Goal: Task Accomplishment & Management: Manage account settings

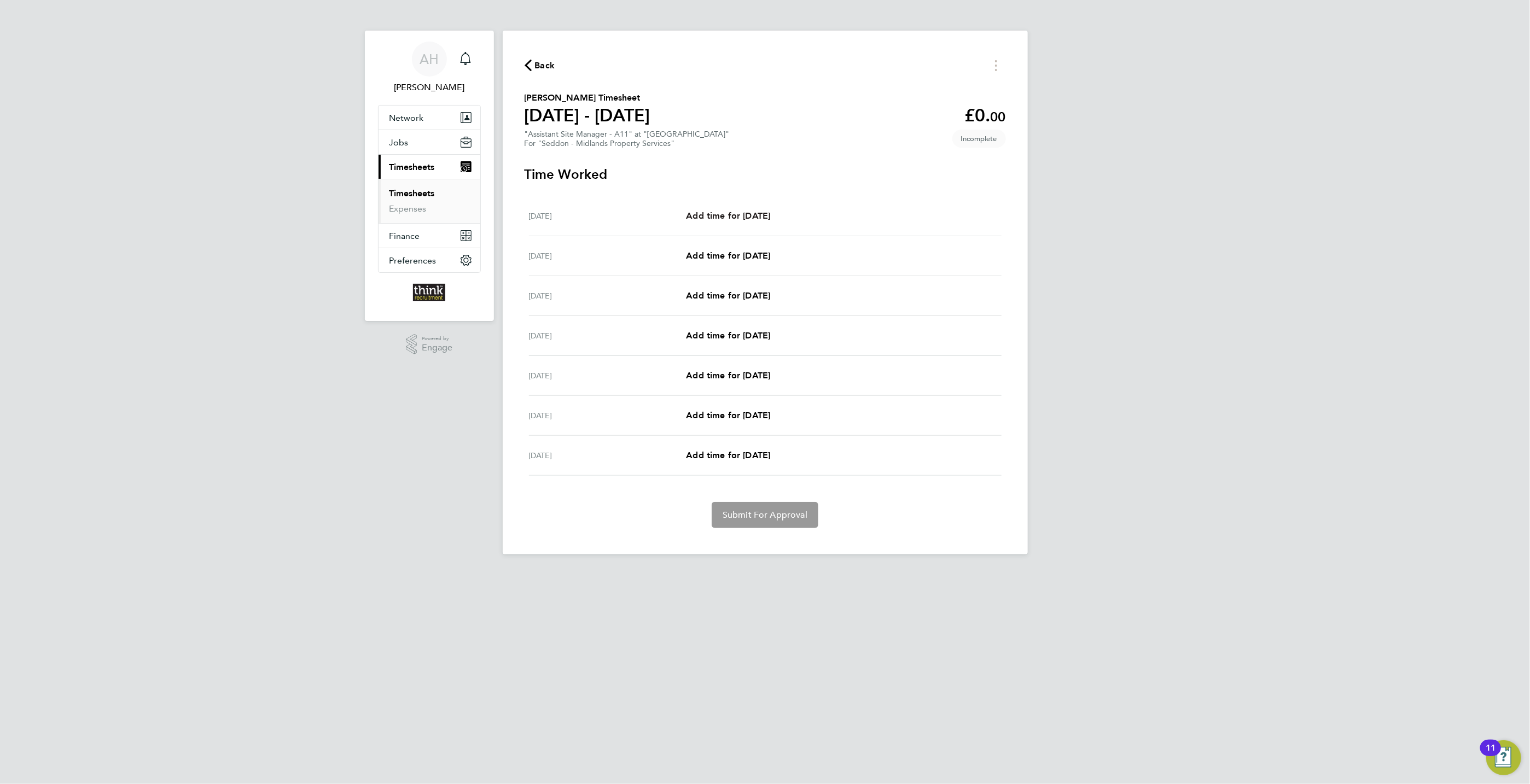
click at [714, 214] on span "Add time for [DATE]" at bounding box center [728, 215] width 84 height 10
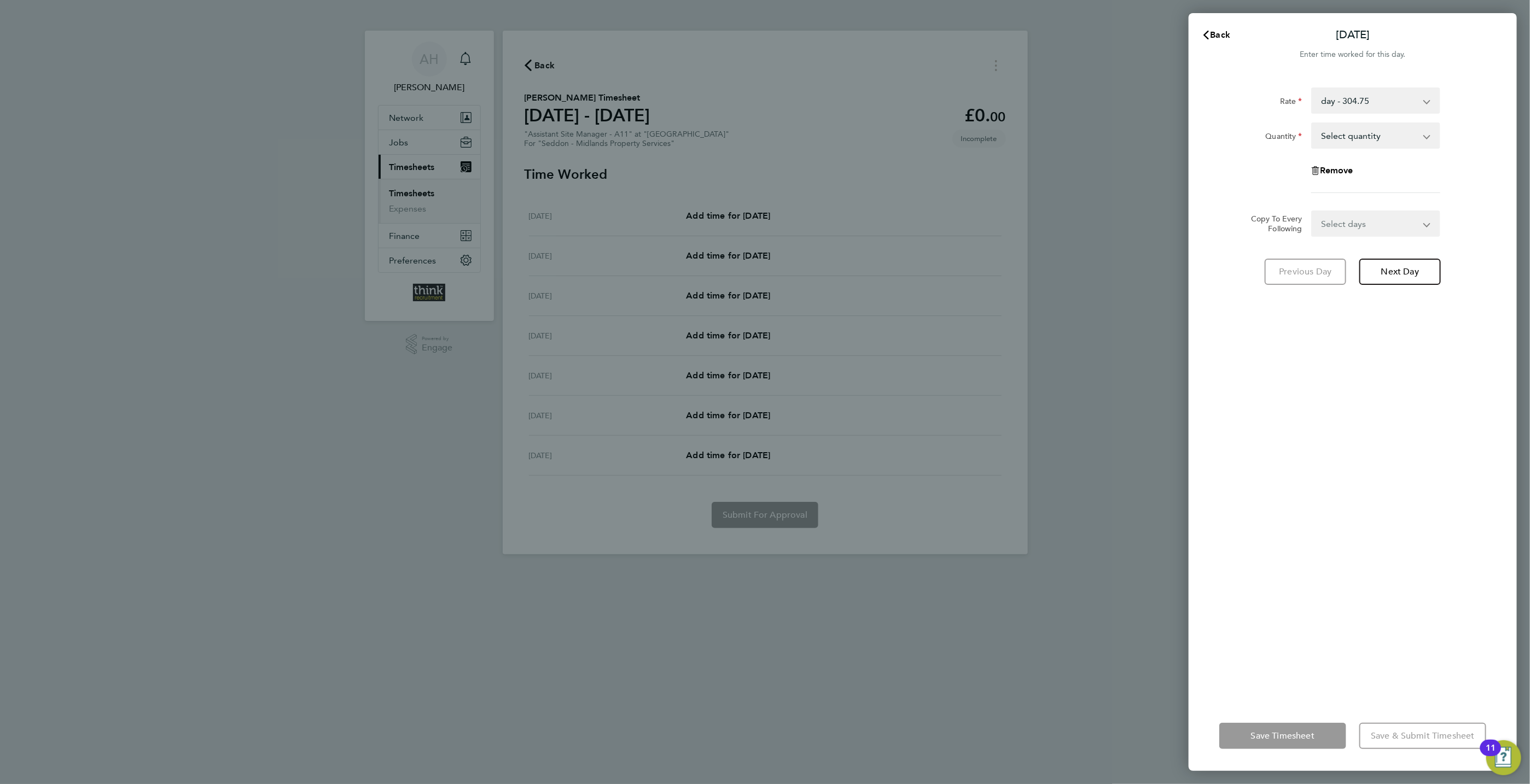
click at [1328, 135] on select "Select quantity 0.5 1" at bounding box center [1369, 136] width 114 height 24
select select "1"
click at [1312, 124] on select "Select quantity 0.5 1" at bounding box center [1369, 136] width 114 height 24
click at [1342, 223] on select "Select days Day Weekday (Mon-Fri) Weekend (Sat-Sun) [DATE] [DATE] [DATE] [DATE]…" at bounding box center [1370, 224] width 115 height 24
select select "WEEKDAY"
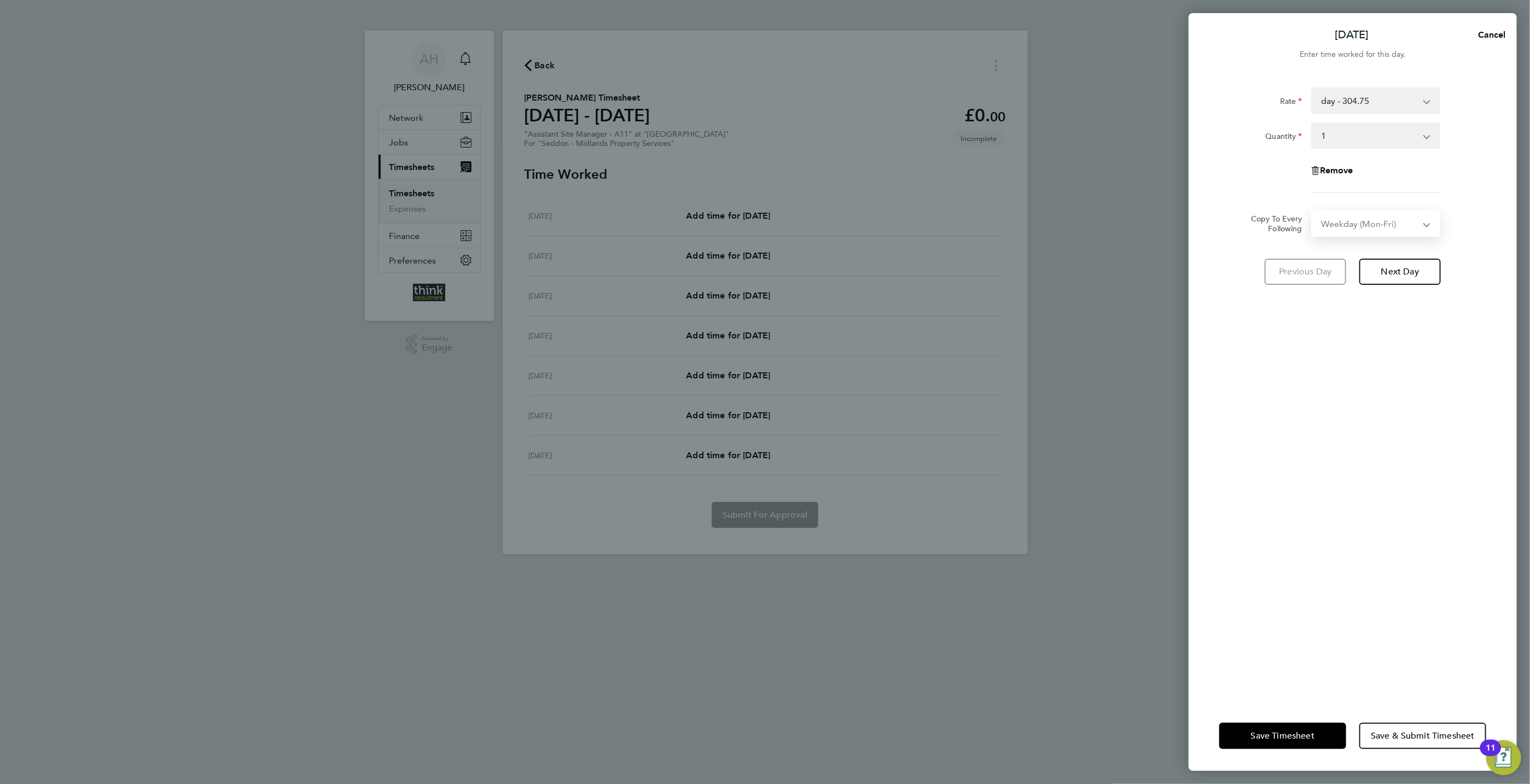
click at [1312, 212] on select "Select days Day Weekday (Mon-Fri) Weekend (Sat-Sun) [DATE] [DATE] [DATE] [DATE]…" at bounding box center [1370, 224] width 115 height 24
select select "[DATE]"
click at [1412, 321] on span "Next Day" at bounding box center [1400, 320] width 38 height 11
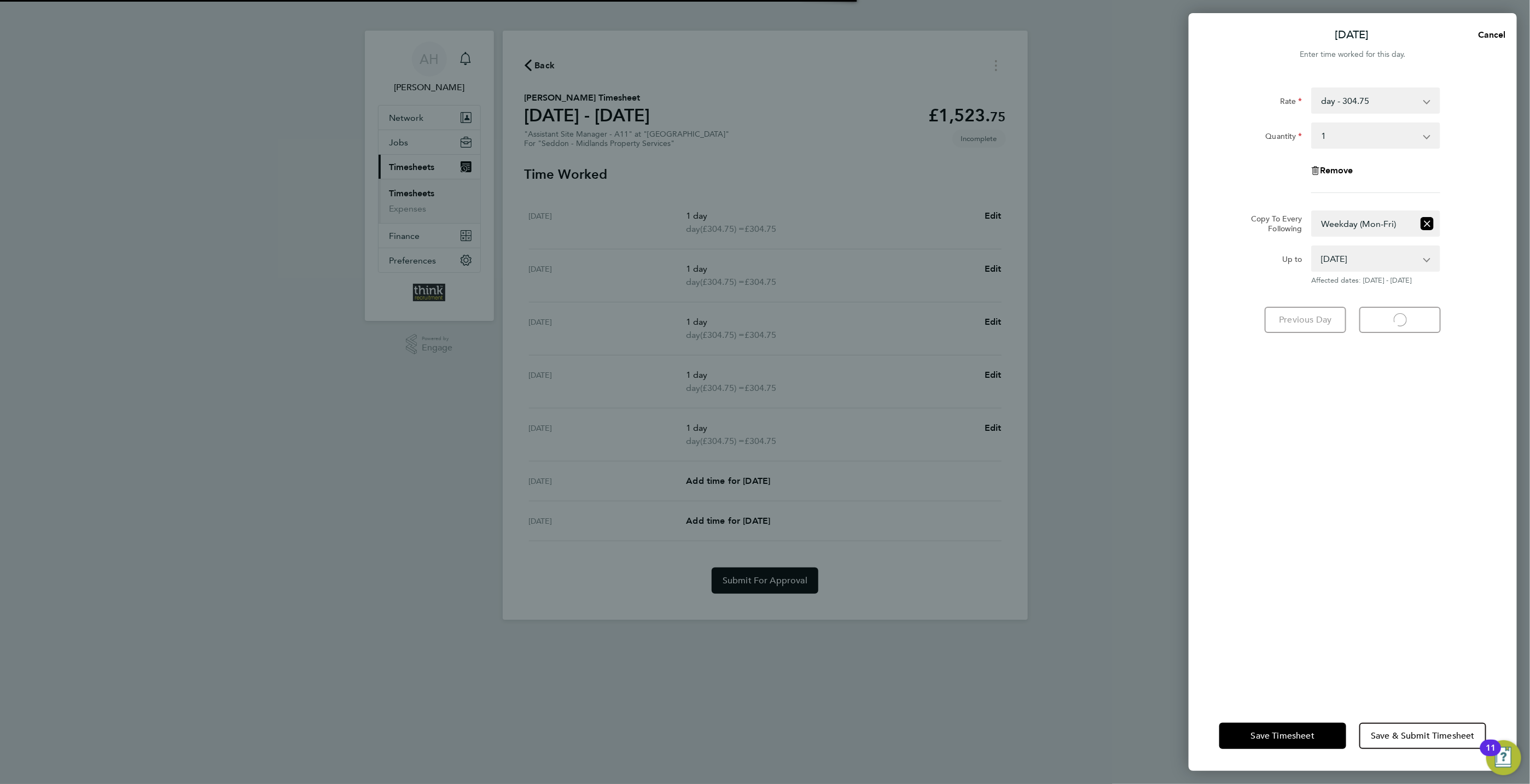
select select "1"
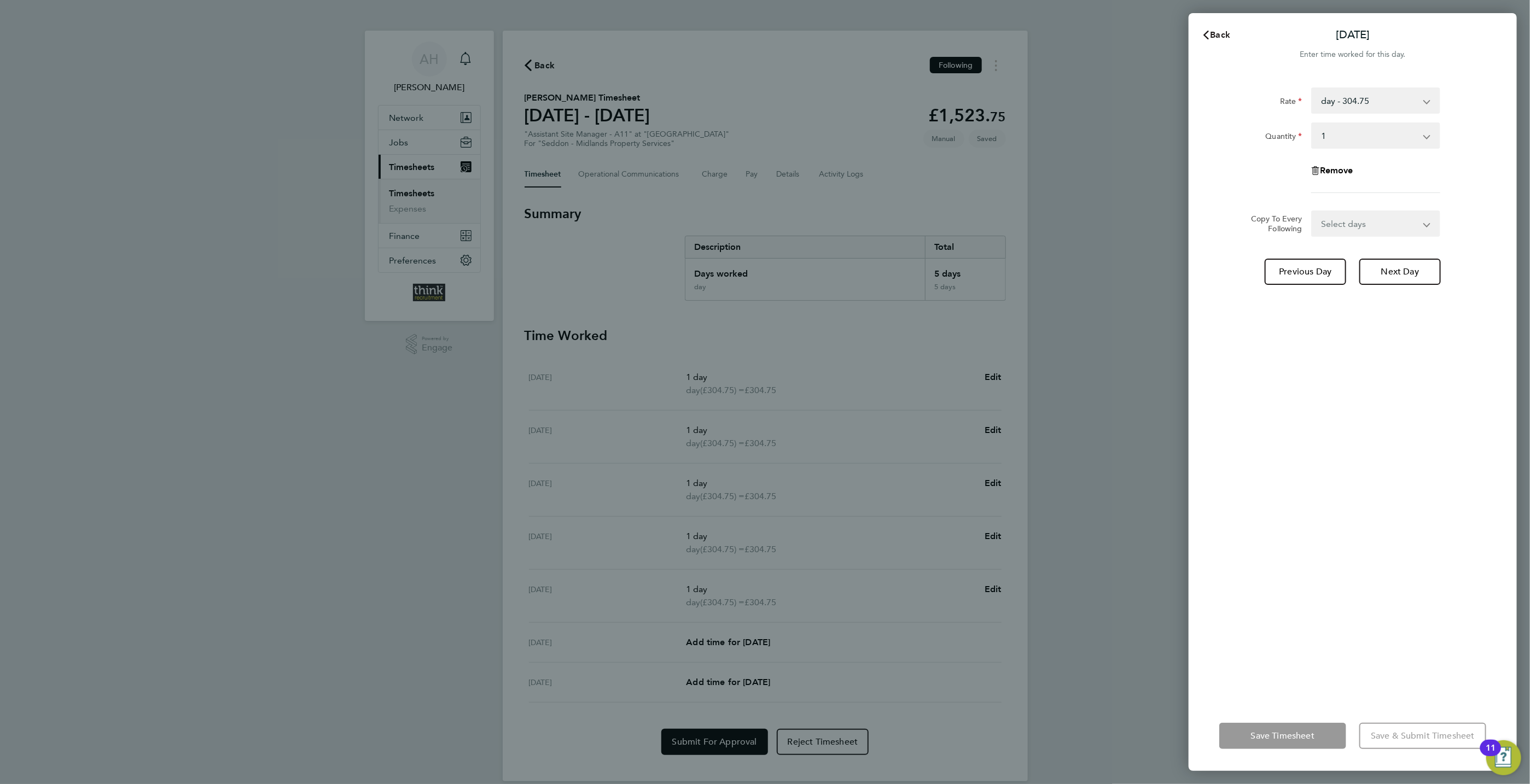
click at [1223, 33] on span "Back" at bounding box center [1221, 34] width 20 height 10
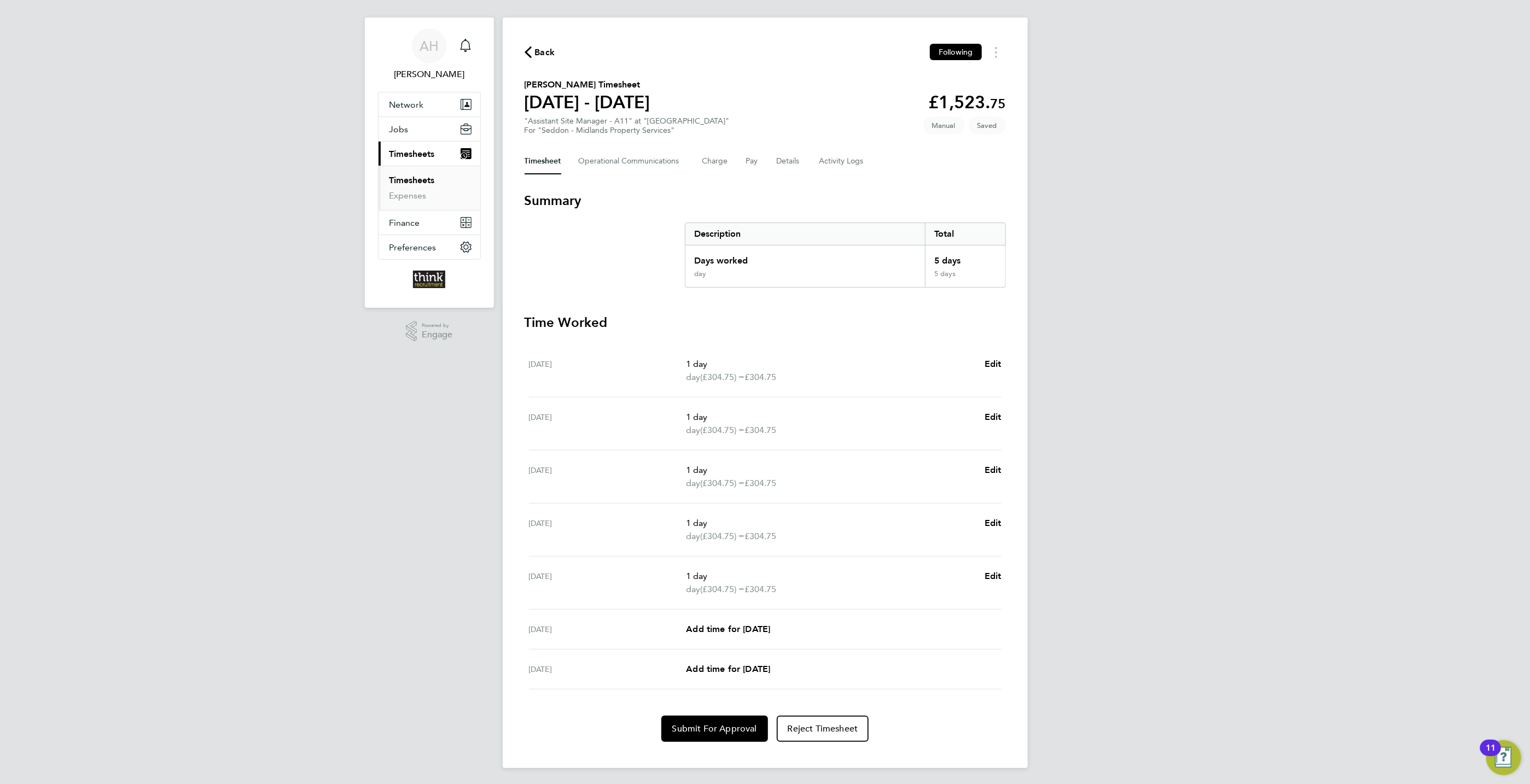
scroll to position [17, 0]
click at [734, 730] on span "Submit For Approval" at bounding box center [715, 727] width 85 height 11
click at [1231, 427] on div "AH [PERSON_NAME] Notifications Applications: Network Businesses Sites Workers C…" at bounding box center [765, 385] width 1530 height 799
click at [716, 727] on span "Approve Timesheet" at bounding box center [715, 727] width 80 height 11
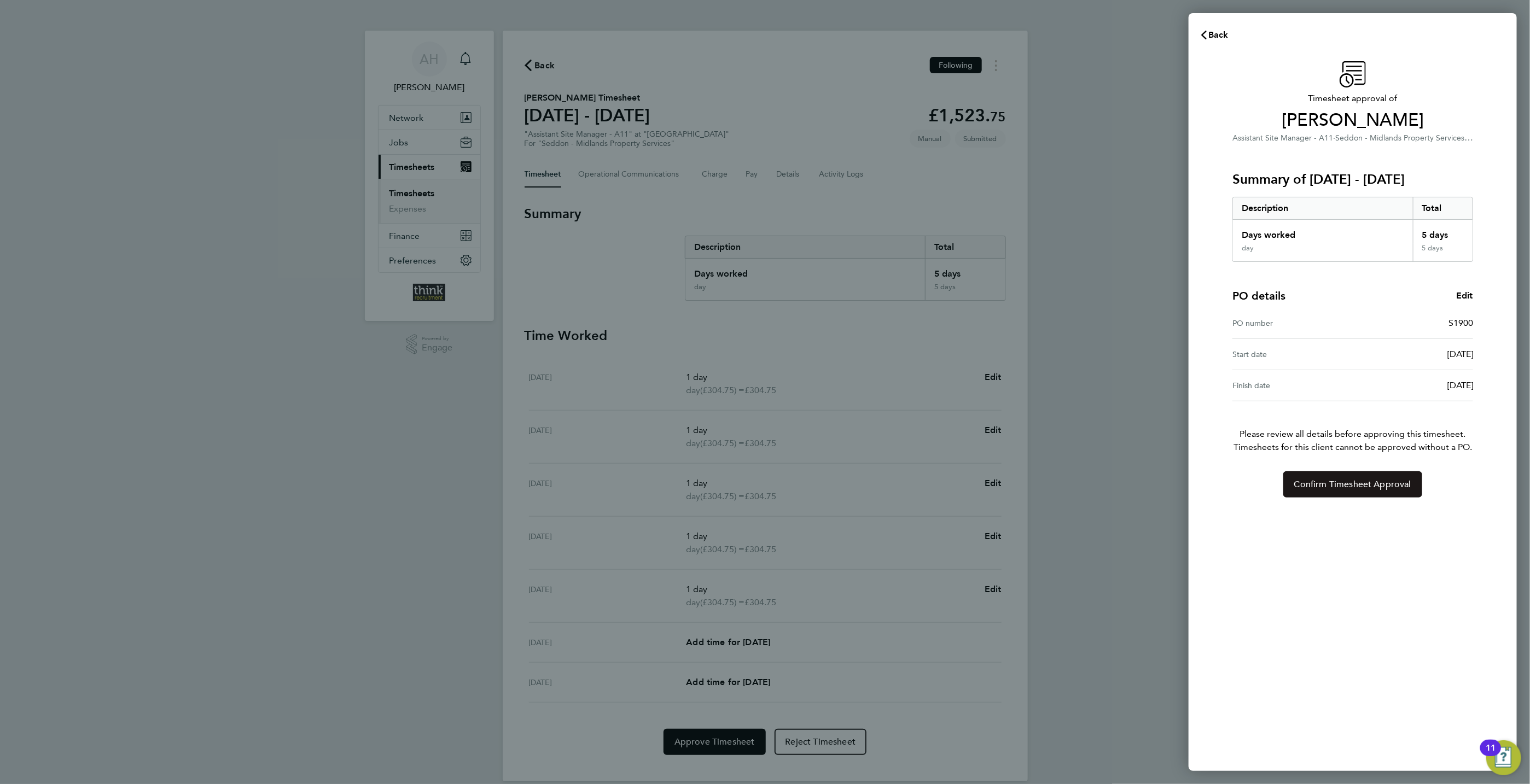
click at [1344, 489] on span "Confirm Timesheet Approval" at bounding box center [1353, 485] width 117 height 11
